Goal: Check status: Check status

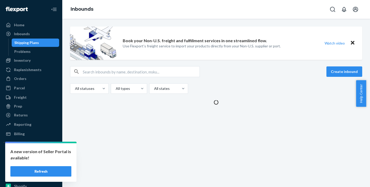
click at [42, 168] on button "Refresh" at bounding box center [40, 171] width 61 height 10
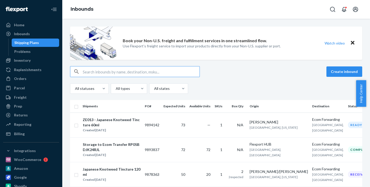
click at [112, 124] on div "ZE013 - Japanese Knotweed Tincture 60ml" at bounding box center [112, 122] width 58 height 10
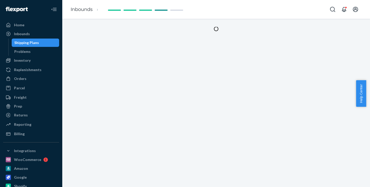
click at [315, 59] on div at bounding box center [216, 103] width 308 height 168
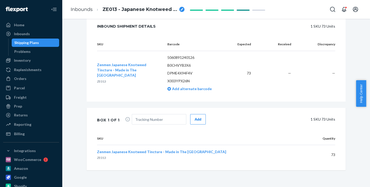
scroll to position [152, 0]
click at [159, 120] on input "text" at bounding box center [159, 119] width 55 height 10
paste input "883700812117"
type input "883700812117"
click at [190, 122] on button "Add" at bounding box center [198, 119] width 16 height 10
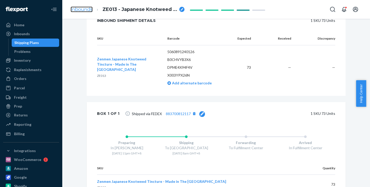
click at [89, 9] on link "Inbounds" at bounding box center [82, 9] width 22 height 6
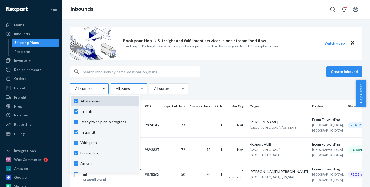
click at [77, 102] on label "All statuses" at bounding box center [104, 100] width 61 height 5
checkbox input "false"
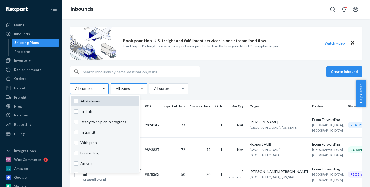
checkbox input "false"
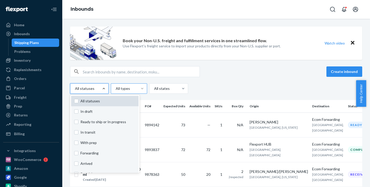
checkbox input "false"
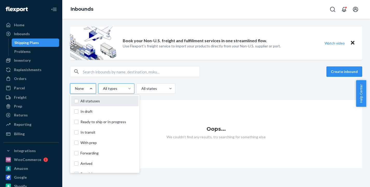
click at [76, 99] on label "All statuses" at bounding box center [104, 100] width 61 height 5
checkbox input "true"
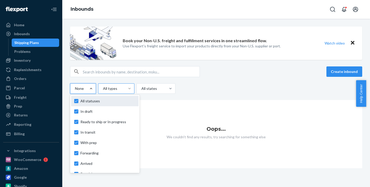
checkbox input "true"
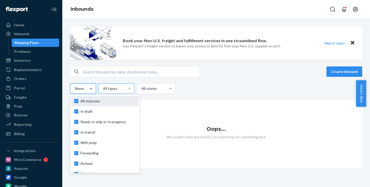
checkbox input "true"
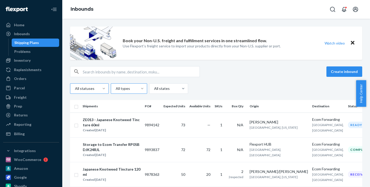
click at [241, 81] on div "Create inbound All statuses All types All states" at bounding box center [216, 80] width 292 height 28
